Goal: Task Accomplishment & Management: Complete application form

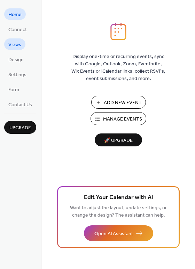
click at [14, 44] on span "Views" at bounding box center [14, 44] width 13 height 7
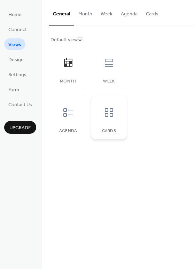
click at [106, 112] on icon at bounding box center [109, 112] width 11 height 11
click at [70, 110] on icon at bounding box center [68, 112] width 10 height 8
click at [70, 65] on icon at bounding box center [68, 62] width 11 height 11
click at [13, 60] on span "Design" at bounding box center [15, 59] width 15 height 7
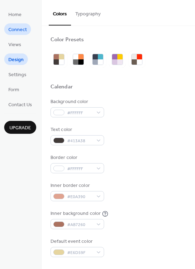
click at [18, 28] on span "Connect" at bounding box center [17, 29] width 18 height 7
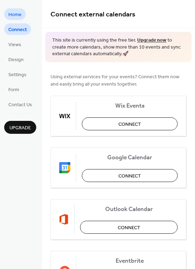
click at [15, 13] on span "Home" at bounding box center [14, 14] width 13 height 7
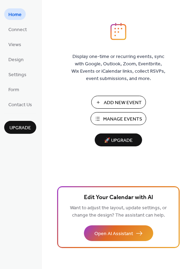
click at [123, 101] on span "Add New Event" at bounding box center [123, 102] width 38 height 7
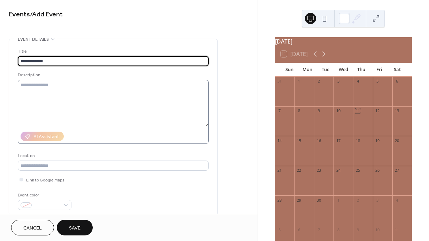
type input "**********"
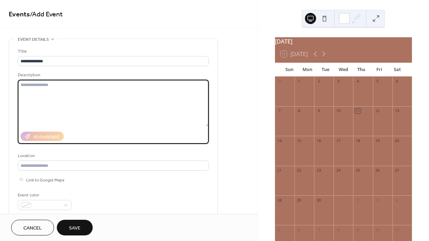
click at [149, 91] on textarea at bounding box center [113, 103] width 191 height 47
type textarea "*******"
click at [142, 75] on div "Description" at bounding box center [113, 74] width 190 height 7
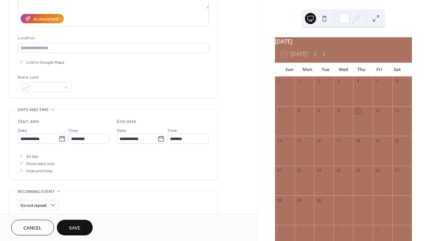
scroll to position [121, 0]
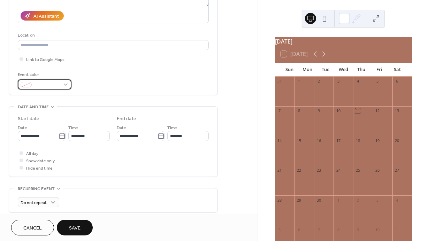
click at [38, 85] on span at bounding box center [48, 85] width 26 height 7
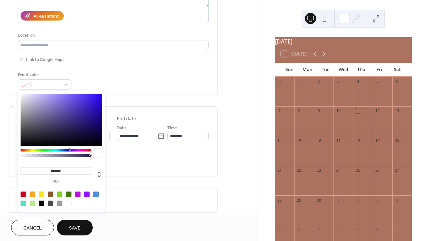
click at [85, 71] on div "**********" at bounding box center [113, 8] width 191 height 163
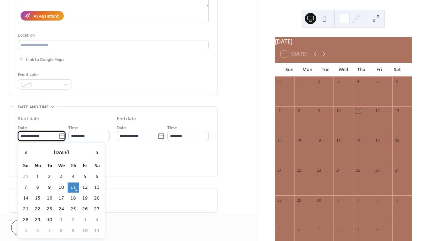
click at [54, 135] on input "**********" at bounding box center [38, 136] width 41 height 10
click at [85, 196] on td "19" at bounding box center [85, 199] width 11 height 10
type input "**********"
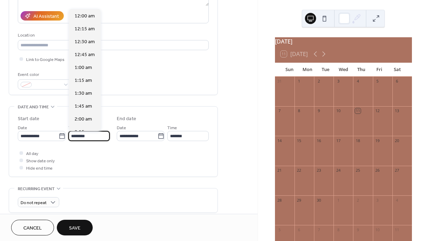
click at [92, 138] on input "********" at bounding box center [88, 136] width 41 height 10
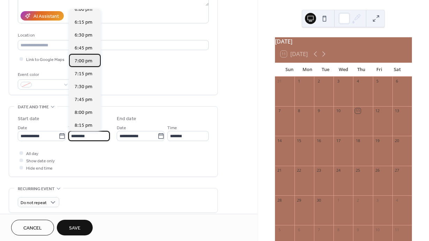
click at [81, 61] on span "7:00 pm" at bounding box center [84, 61] width 18 height 7
type input "*******"
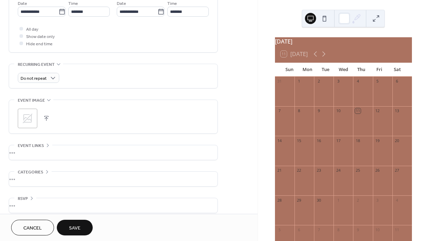
scroll to position [252, 0]
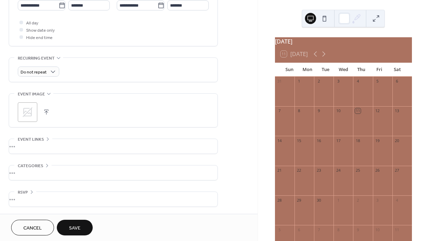
click at [35, 120] on div ";" at bounding box center [28, 113] width 20 height 20
click at [75, 227] on span "Save" at bounding box center [75, 228] width 12 height 7
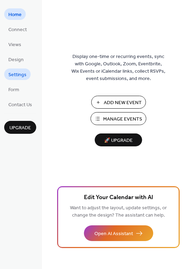
click at [17, 76] on span "Settings" at bounding box center [17, 74] width 18 height 7
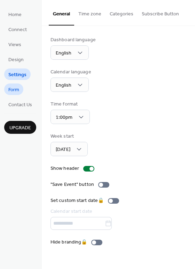
click at [15, 88] on span "Form" at bounding box center [13, 89] width 11 height 7
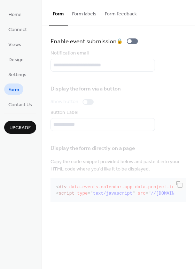
click at [85, 13] on button "Form labels" at bounding box center [84, 12] width 33 height 25
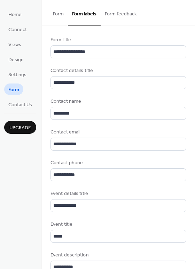
click at [126, 13] on button "Form feedback" at bounding box center [121, 12] width 40 height 25
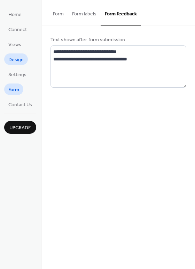
click at [13, 59] on span "Design" at bounding box center [15, 59] width 15 height 7
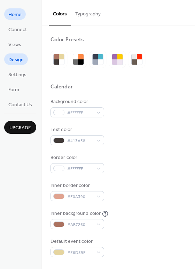
click at [13, 15] on span "Home" at bounding box center [14, 14] width 13 height 7
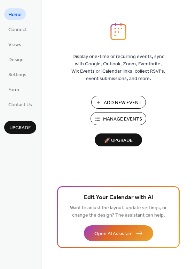
click at [122, 116] on span "Manage Events" at bounding box center [122, 118] width 39 height 7
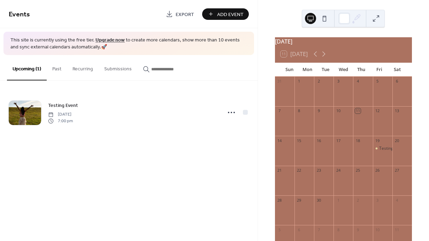
click at [118, 69] on button "Submissions" at bounding box center [118, 67] width 39 height 25
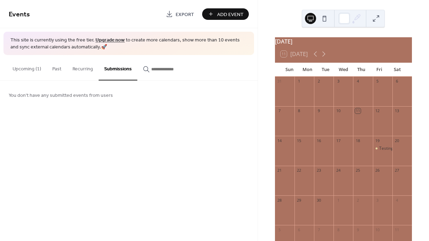
click at [76, 69] on button "Recurring" at bounding box center [83, 67] width 32 height 25
click at [58, 69] on button "Past" at bounding box center [57, 67] width 20 height 25
click at [32, 68] on button "Upcoming (1)" at bounding box center [27, 67] width 40 height 25
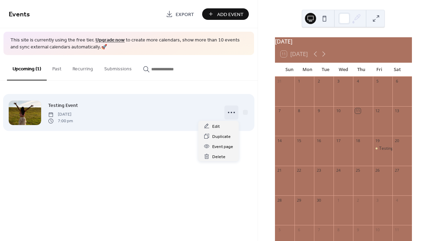
click at [228, 112] on circle at bounding box center [228, 112] width 1 height 1
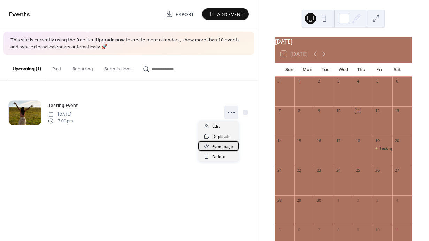
click at [225, 146] on span "Event page" at bounding box center [222, 146] width 21 height 7
